Goal: Use online tool/utility

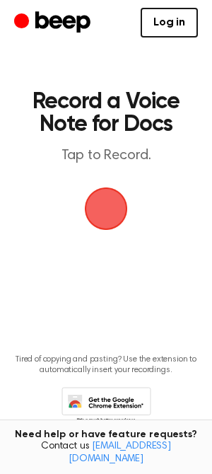
click at [104, 205] on span "button" at bounding box center [106, 209] width 48 height 48
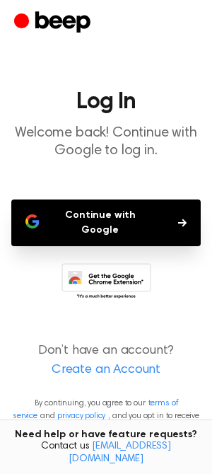
click at [88, 222] on button "Continue with Google" at bounding box center [105, 222] width 189 height 47
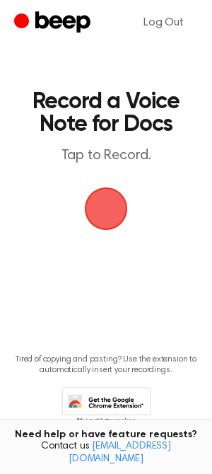
click at [111, 199] on span "button" at bounding box center [106, 208] width 62 height 62
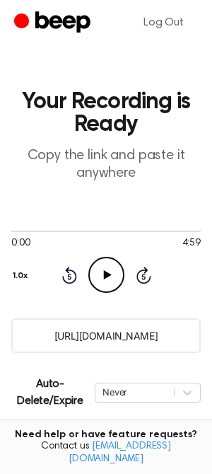
click at [99, 334] on input "https://beep.audio/six9ck4" at bounding box center [105, 335] width 189 height 35
click at [86, 339] on input "https://beep.audio/six9ck4" at bounding box center [105, 335] width 189 height 35
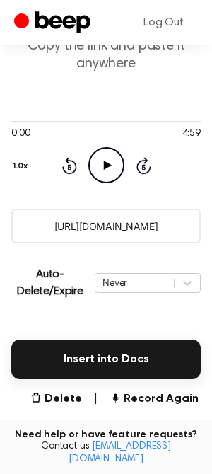
scroll to position [125, 0]
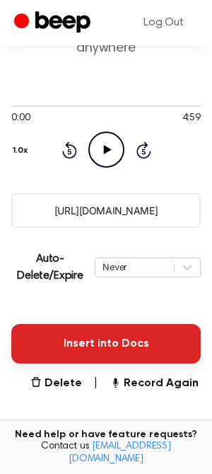
click at [88, 332] on button "Insert into Docs" at bounding box center [105, 344] width 189 height 40
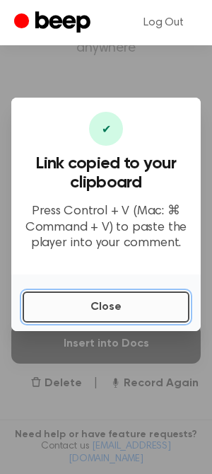
click at [102, 301] on button "Close" at bounding box center [106, 306] width 167 height 31
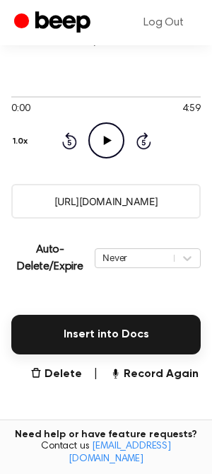
scroll to position [26, 0]
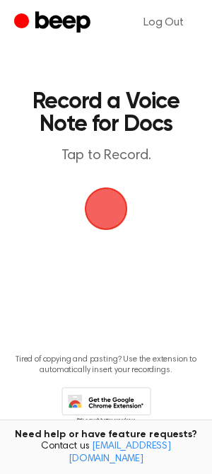
click at [110, 206] on span "button" at bounding box center [106, 209] width 40 height 40
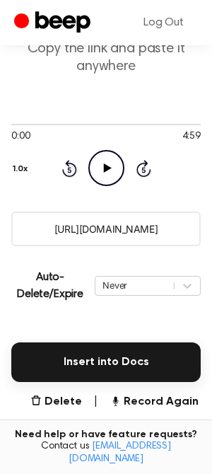
scroll to position [279, 0]
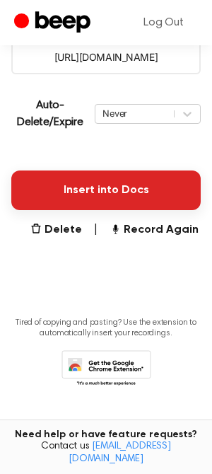
click at [113, 188] on button "Insert into Docs" at bounding box center [105, 190] width 189 height 40
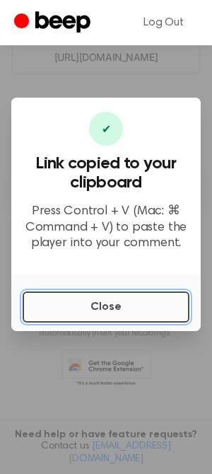
click at [116, 303] on button "Close" at bounding box center [106, 306] width 167 height 31
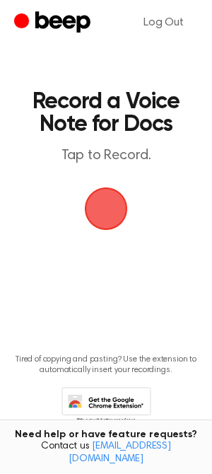
click at [113, 211] on span "button" at bounding box center [106, 208] width 43 height 43
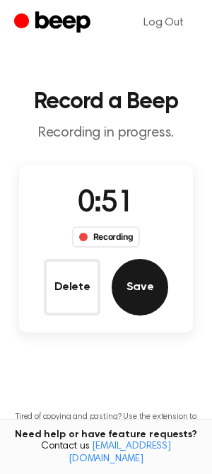
click at [129, 292] on button "Save" at bounding box center [140, 287] width 57 height 57
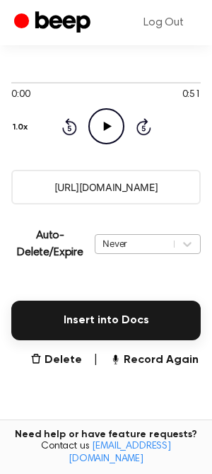
scroll to position [210, 0]
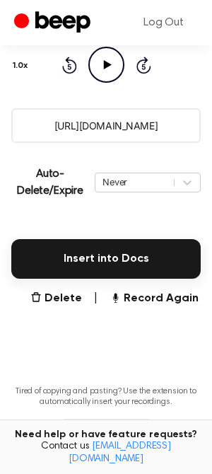
click at [98, 236] on div "Insert into Docs" at bounding box center [105, 250] width 189 height 57
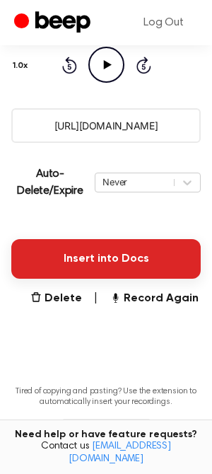
click at [107, 262] on button "Insert into Docs" at bounding box center [105, 259] width 189 height 40
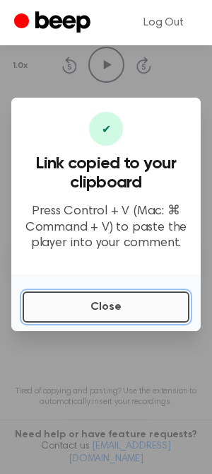
click at [100, 299] on button "Close" at bounding box center [106, 306] width 167 height 31
